Goal: Use online tool/utility

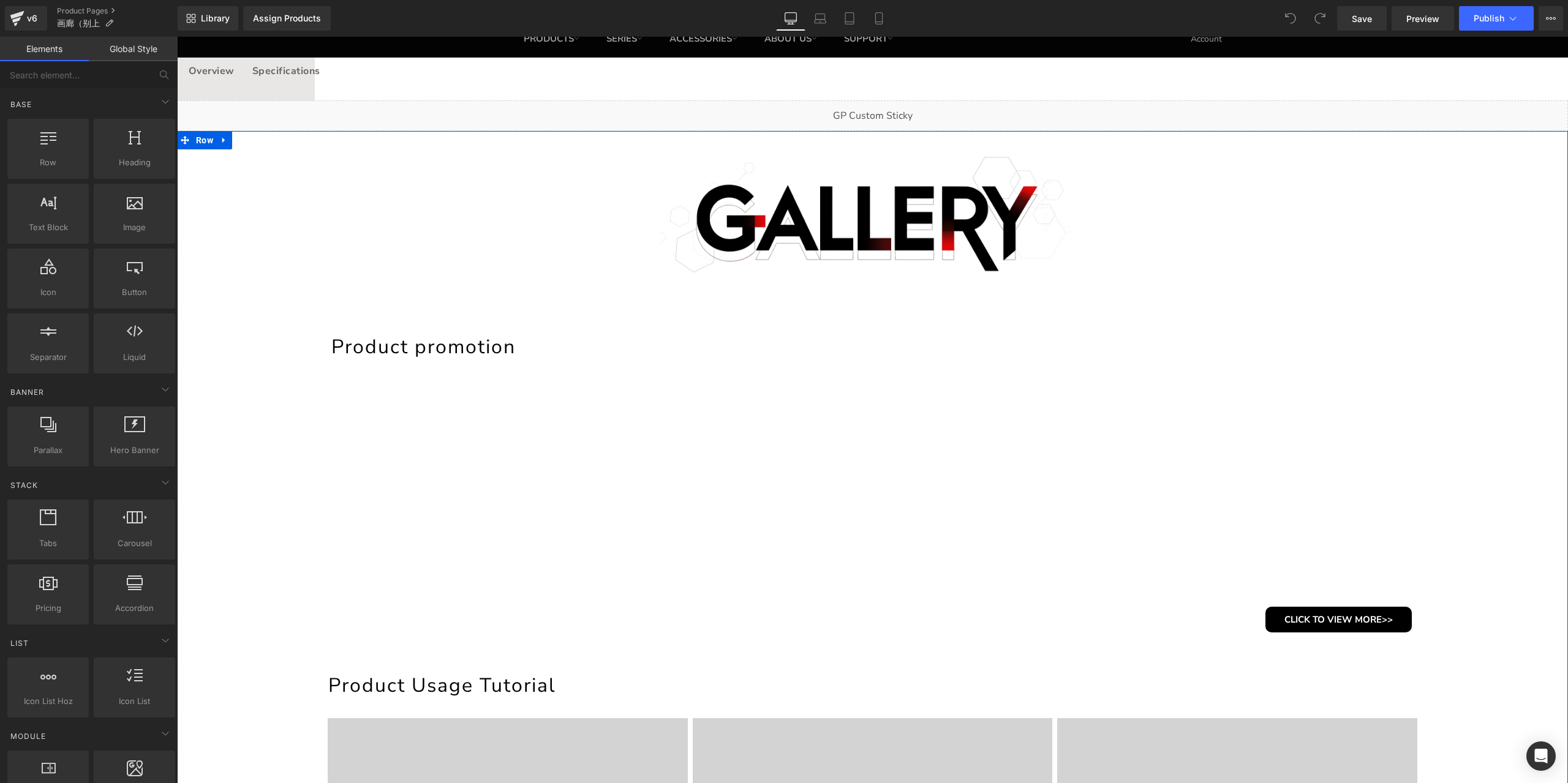
scroll to position [122, 0]
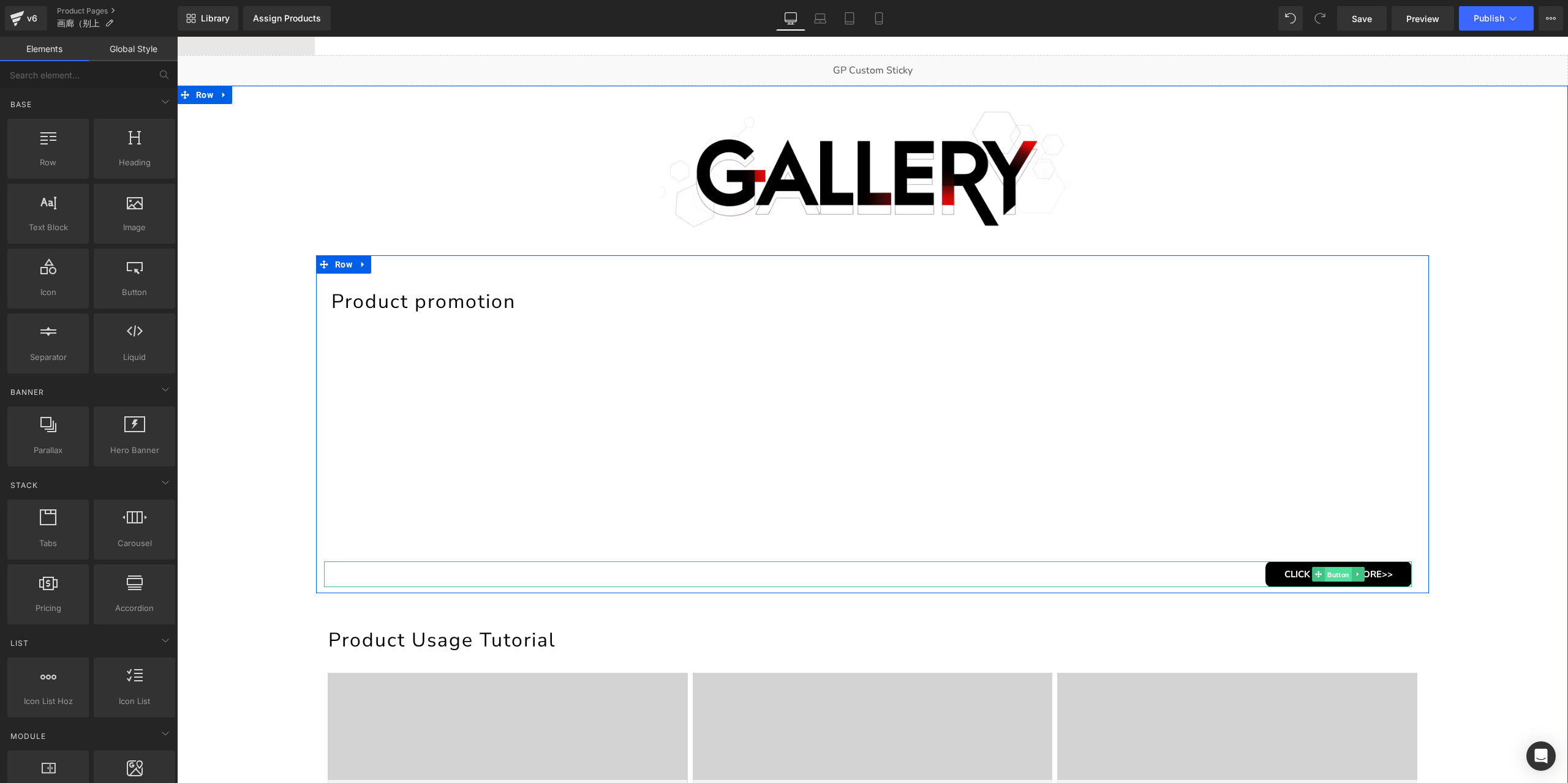
click at [1341, 579] on span "Button" at bounding box center [1338, 575] width 27 height 14
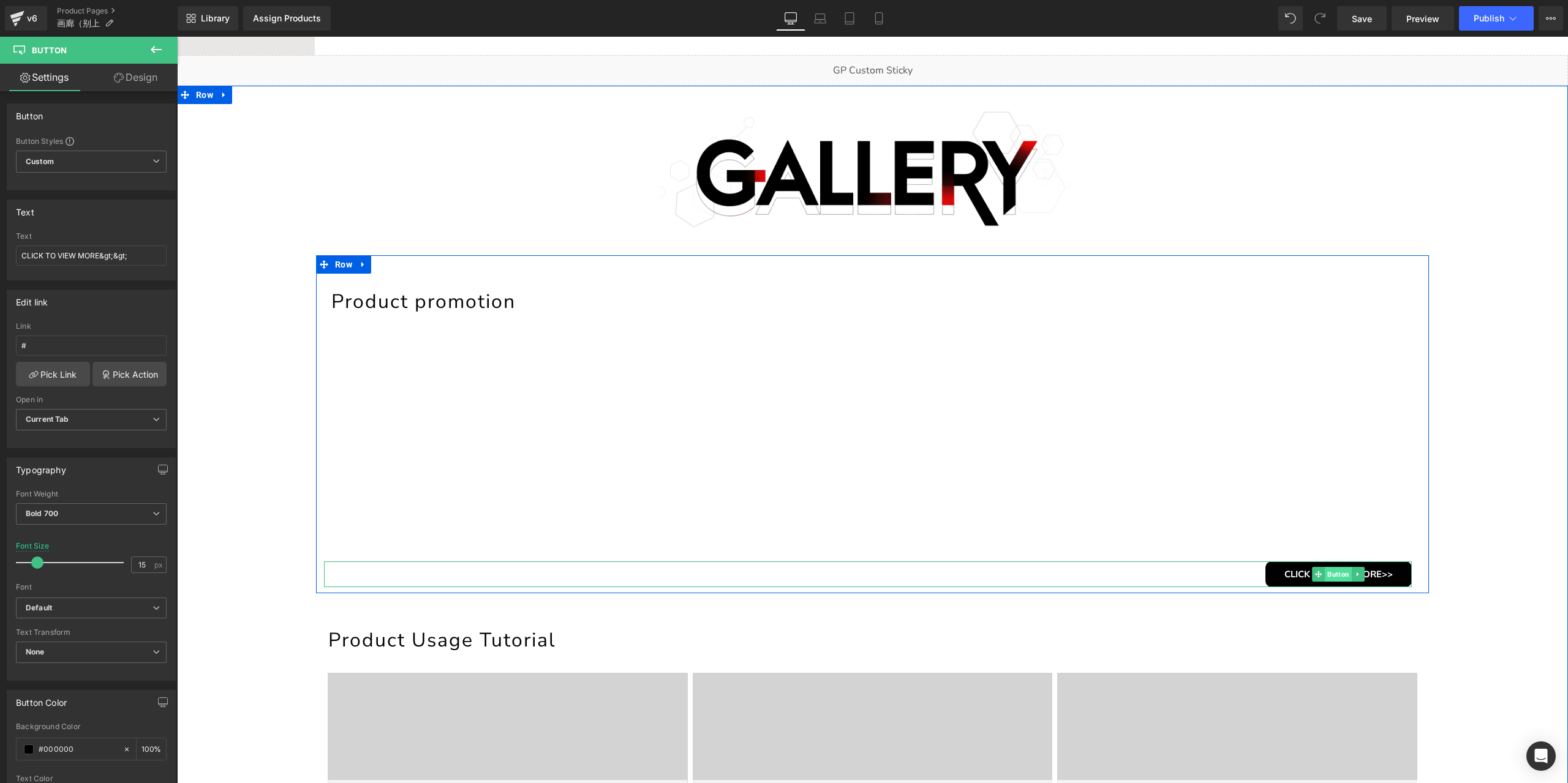
click at [1336, 571] on span "Button" at bounding box center [1338, 574] width 27 height 14
click at [59, 350] on input "#" at bounding box center [91, 345] width 151 height 20
paste input "[URL][DOMAIN_NAME]"
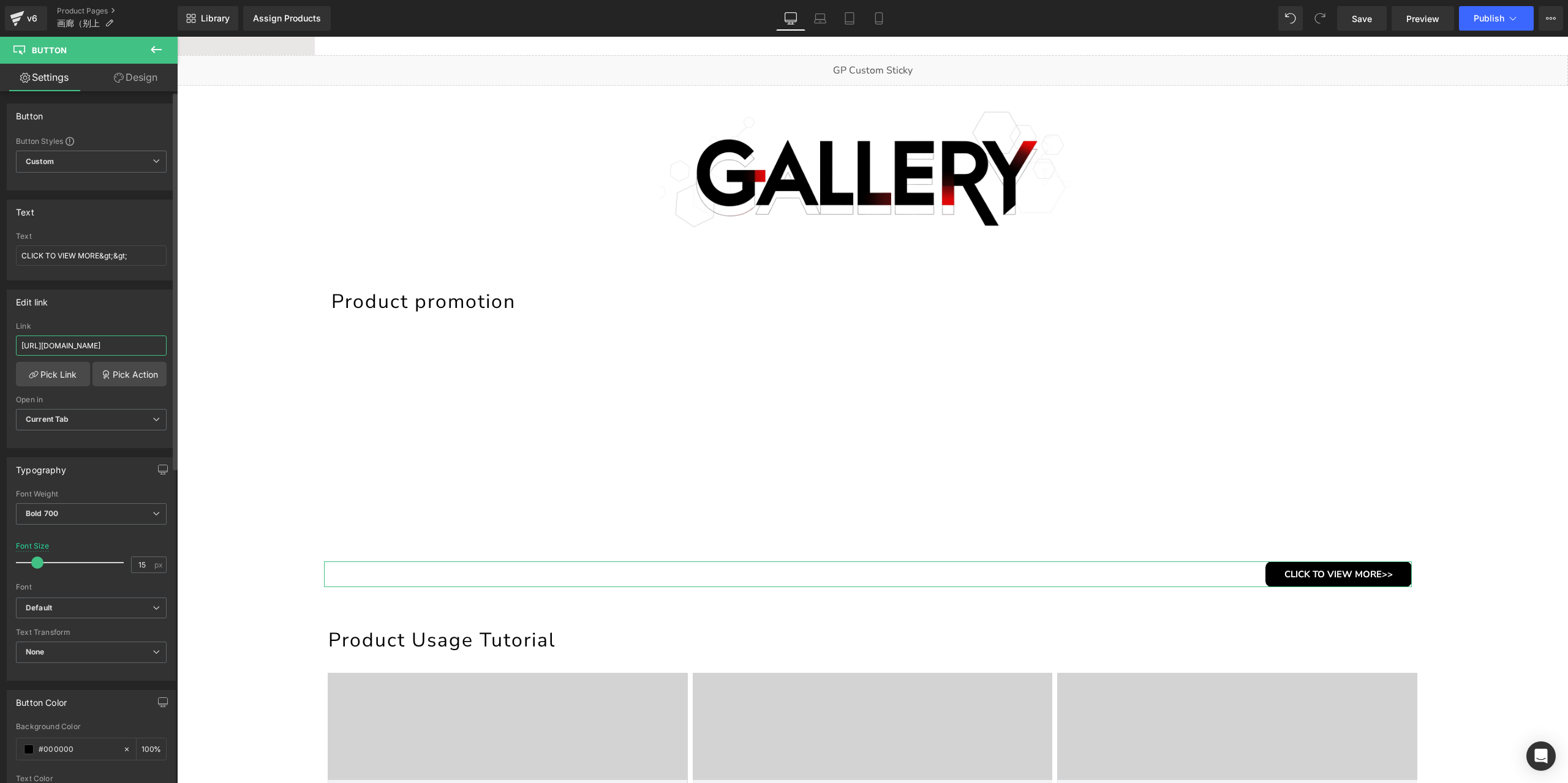
scroll to position [0, 377]
type input "[URL][DOMAIN_NAME]"
click at [97, 325] on div "Link" at bounding box center [91, 327] width 151 height 8
click at [1358, 21] on span "Save" at bounding box center [1361, 19] width 20 height 13
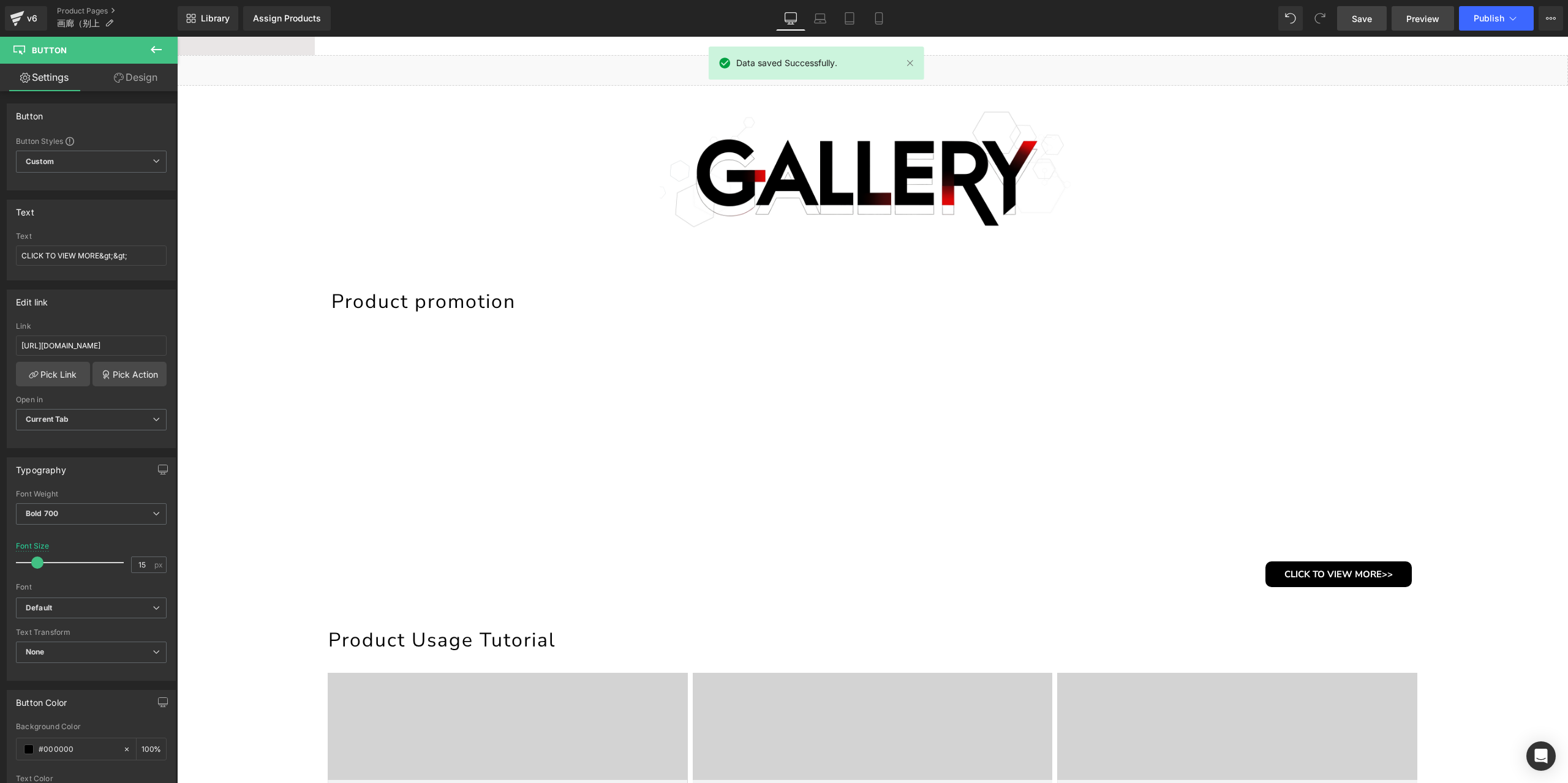
click at [1415, 29] on link "Preview" at bounding box center [1422, 19] width 63 height 25
click at [883, 15] on icon at bounding box center [879, 19] width 12 height 12
type input "9"
type input "100"
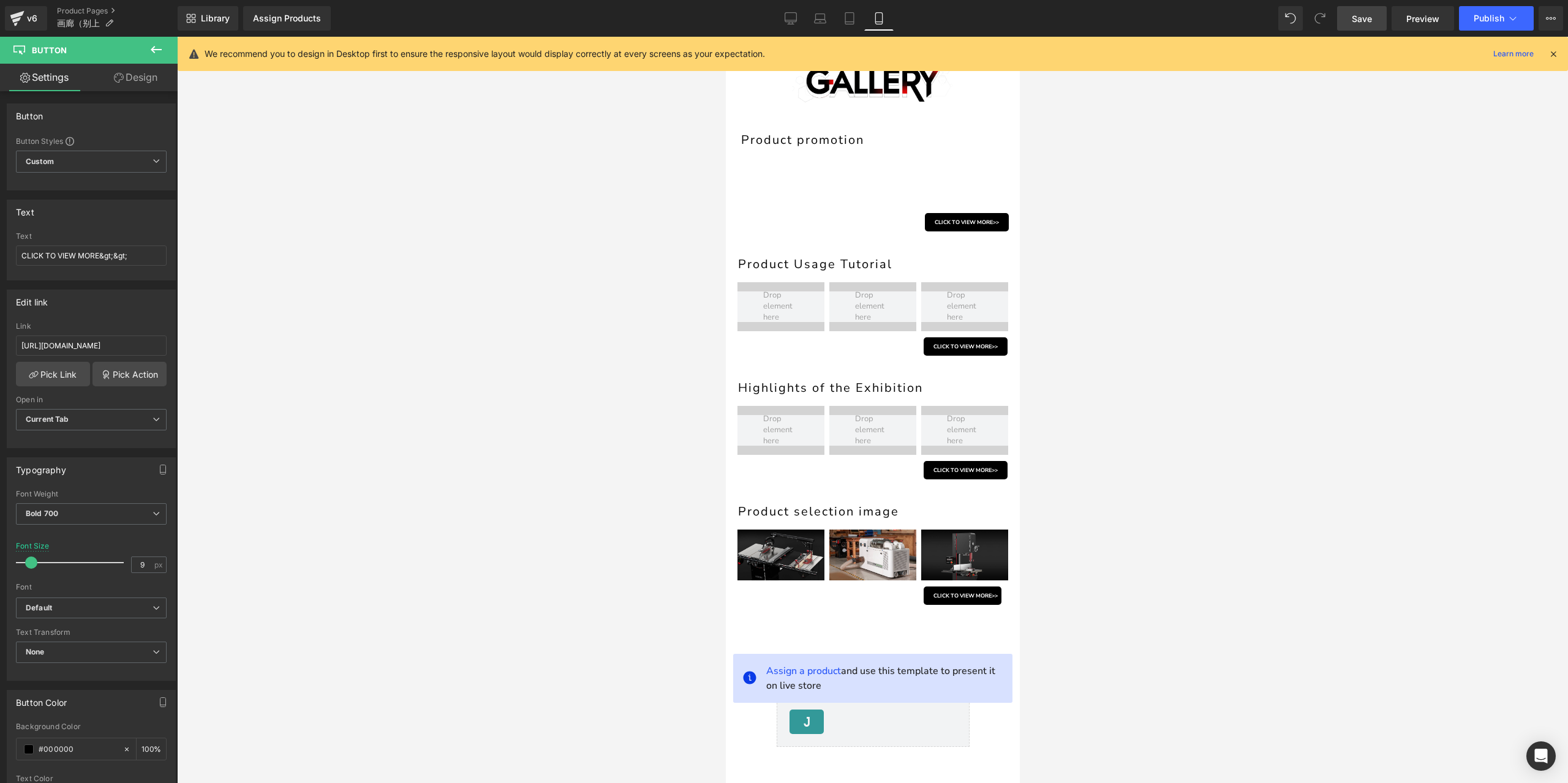
scroll to position [21, 0]
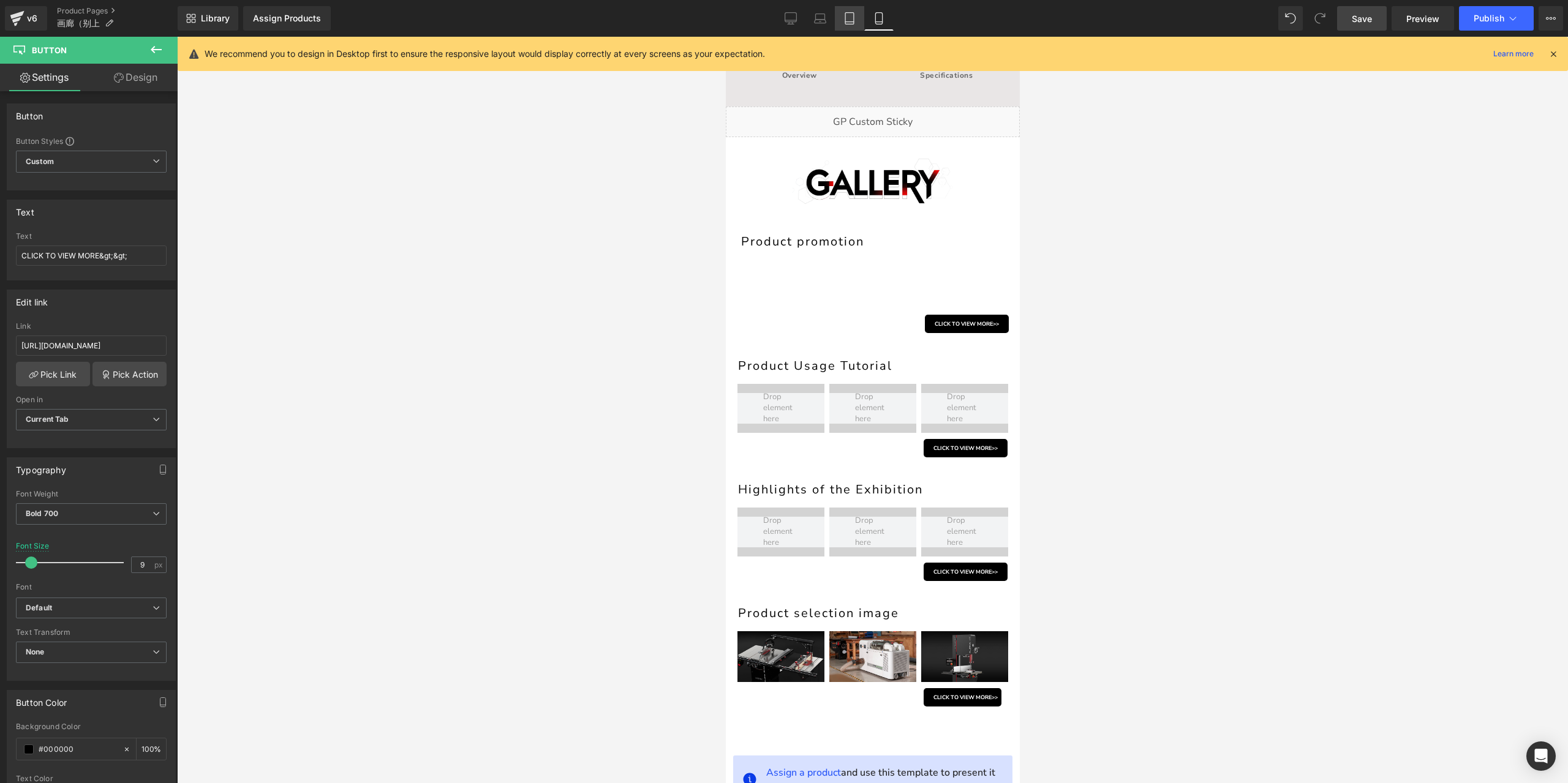
click at [842, 15] on link "Tablet" at bounding box center [849, 19] width 30 height 25
type input "11"
type input "100"
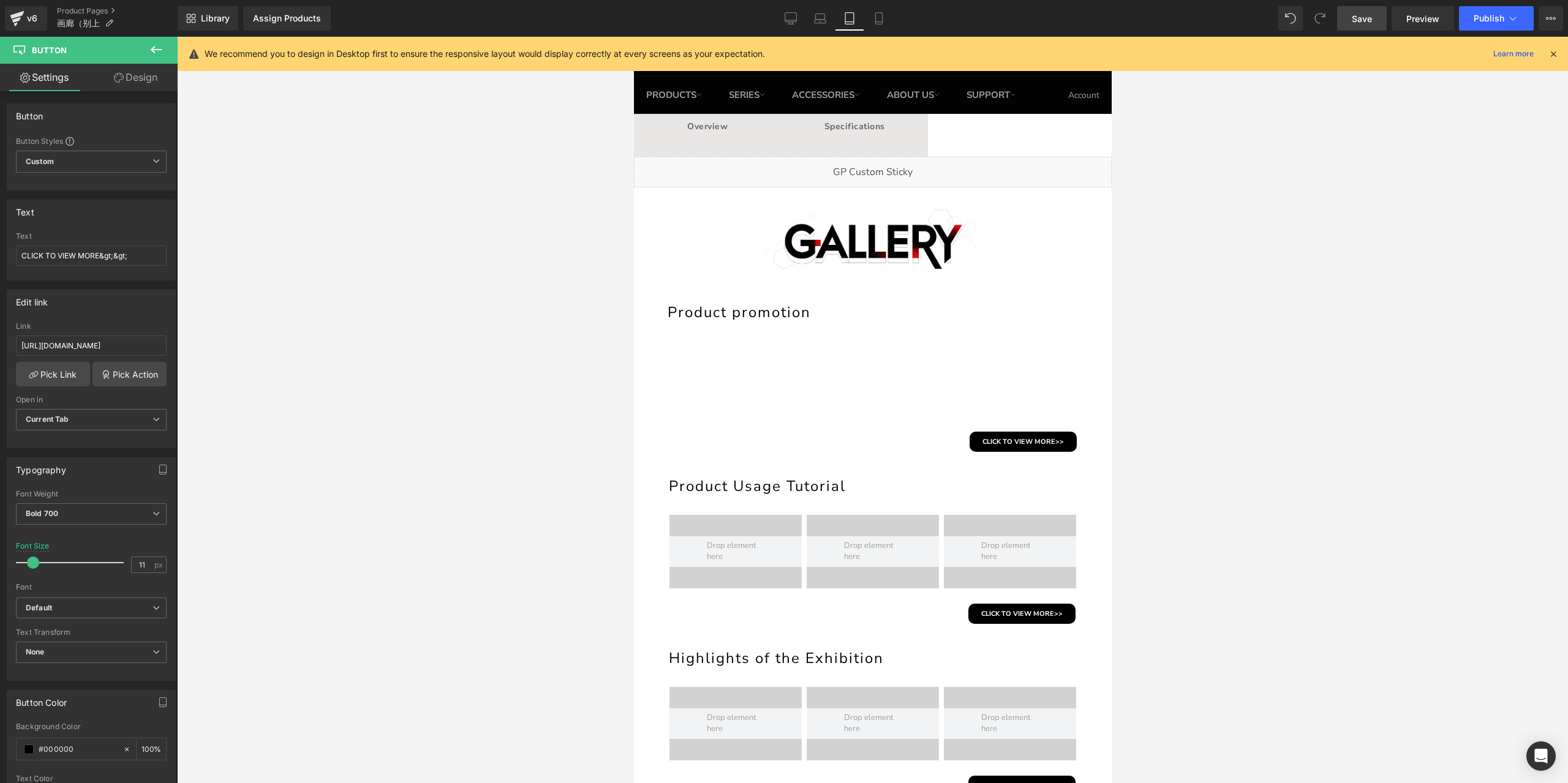
scroll to position [155, 0]
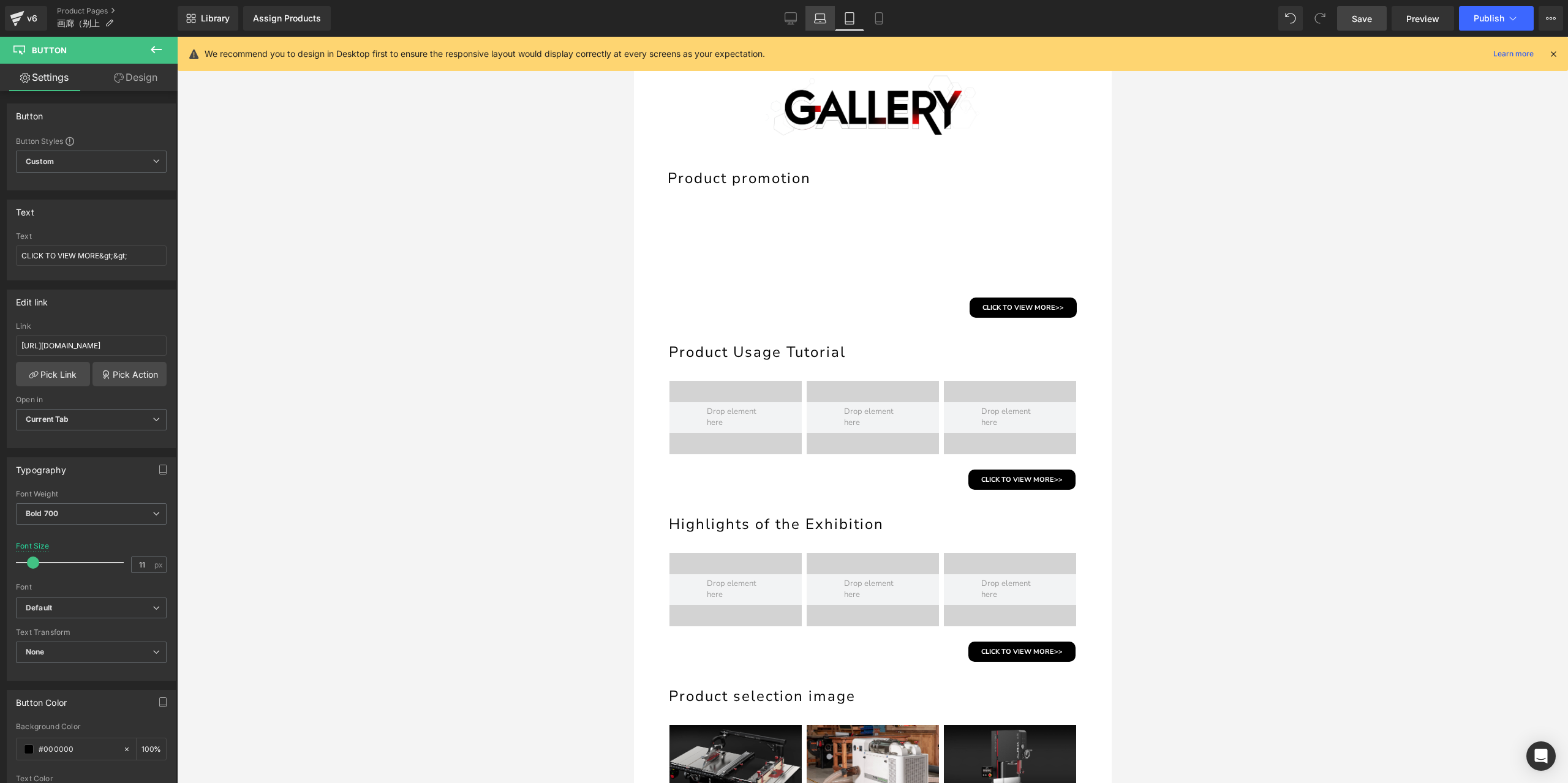
click at [817, 15] on icon at bounding box center [820, 19] width 12 height 12
type input "15"
type input "100"
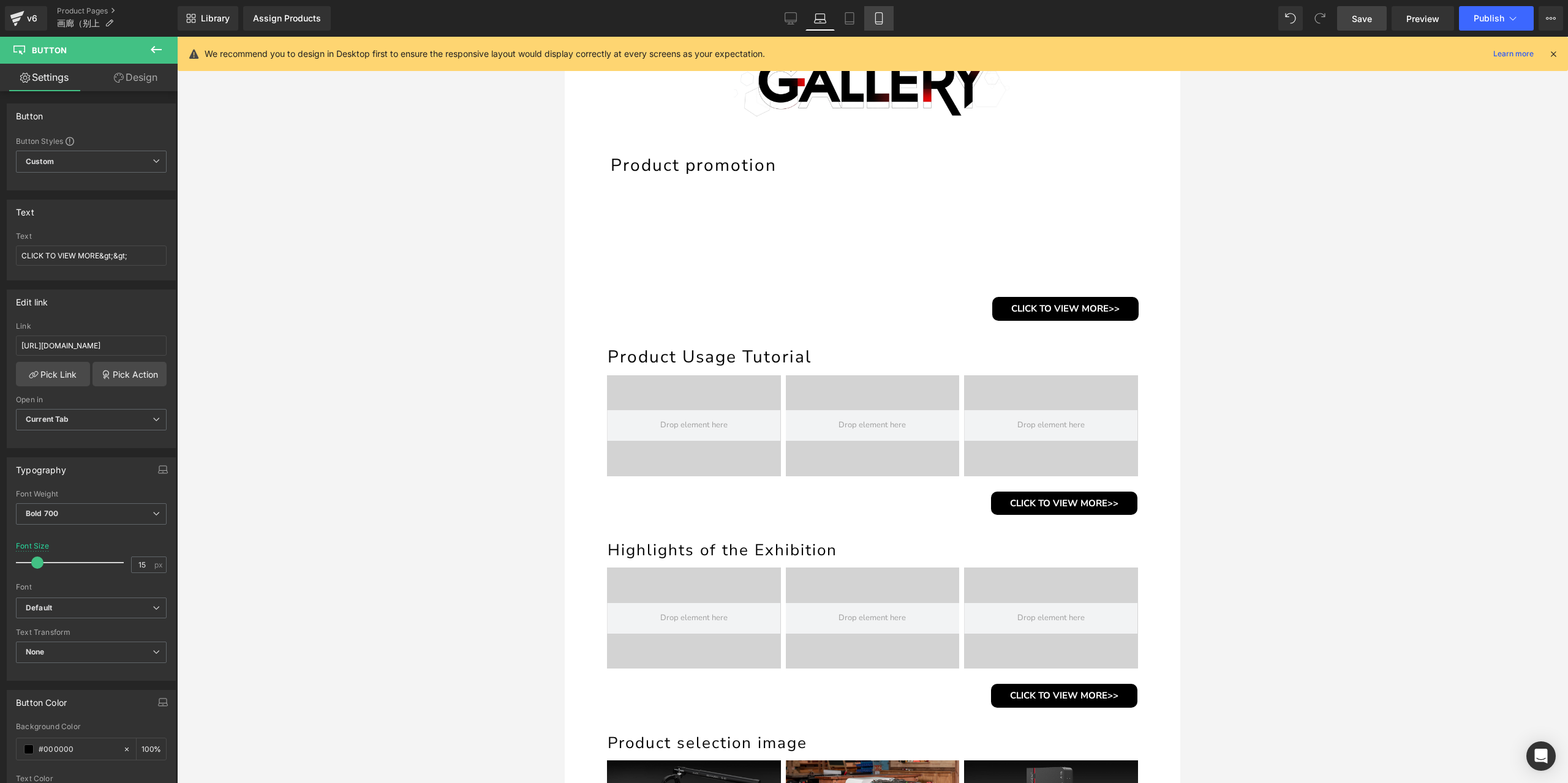
click at [868, 21] on link "Mobile" at bounding box center [879, 19] width 30 height 25
type input "9"
type input "100"
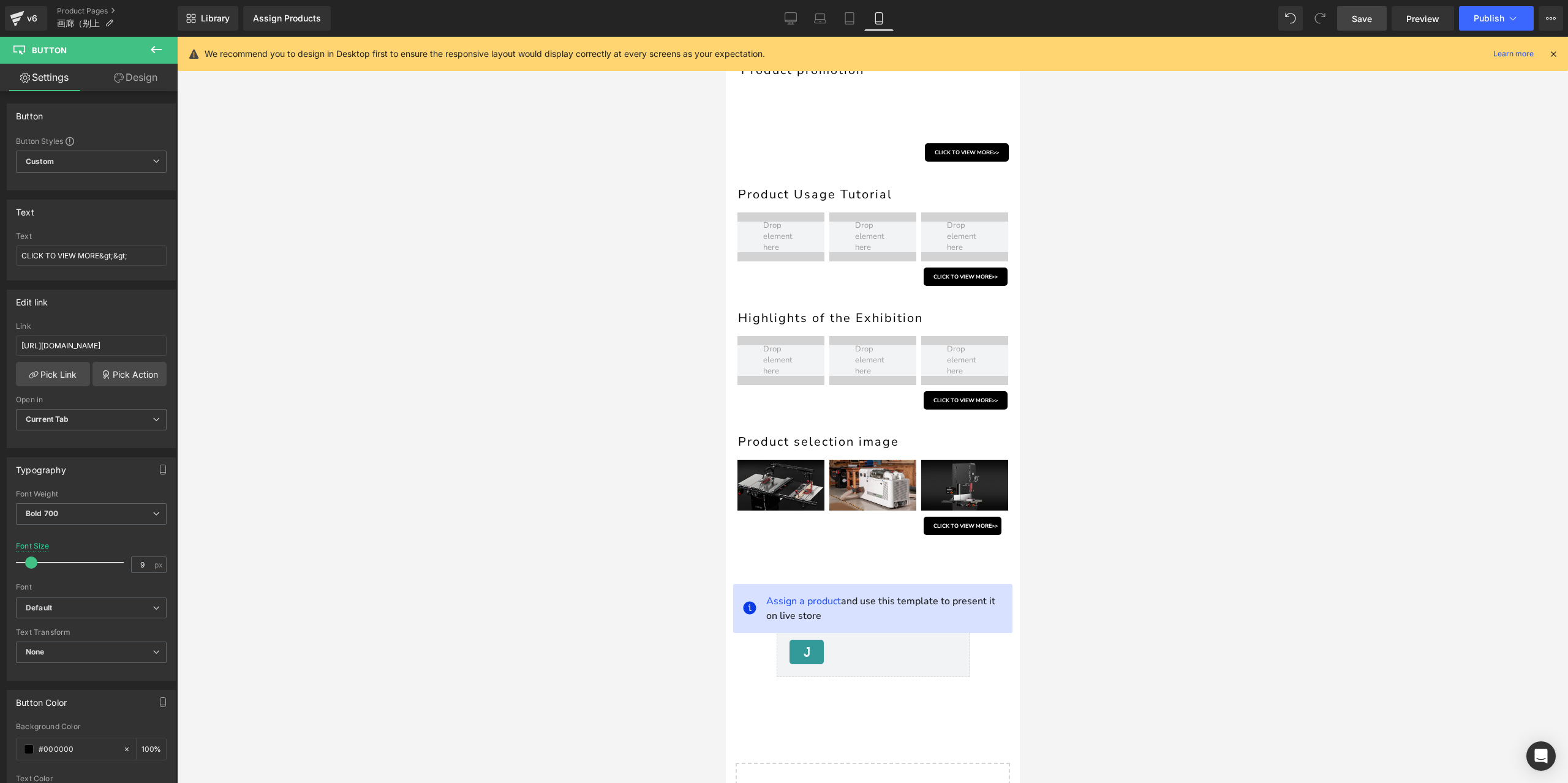
scroll to position [27, 0]
